Goal: Find specific page/section: Find specific page/section

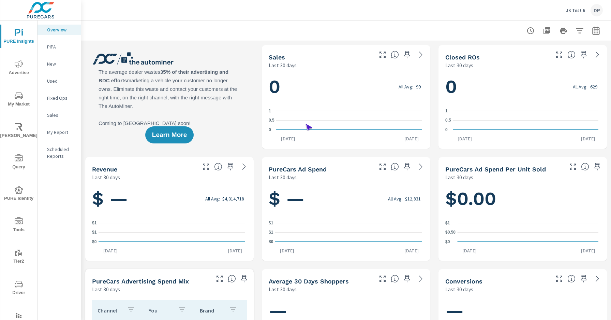
click at [17, 288] on span "Driver" at bounding box center [18, 288] width 33 height 17
